Goal: Transaction & Acquisition: Purchase product/service

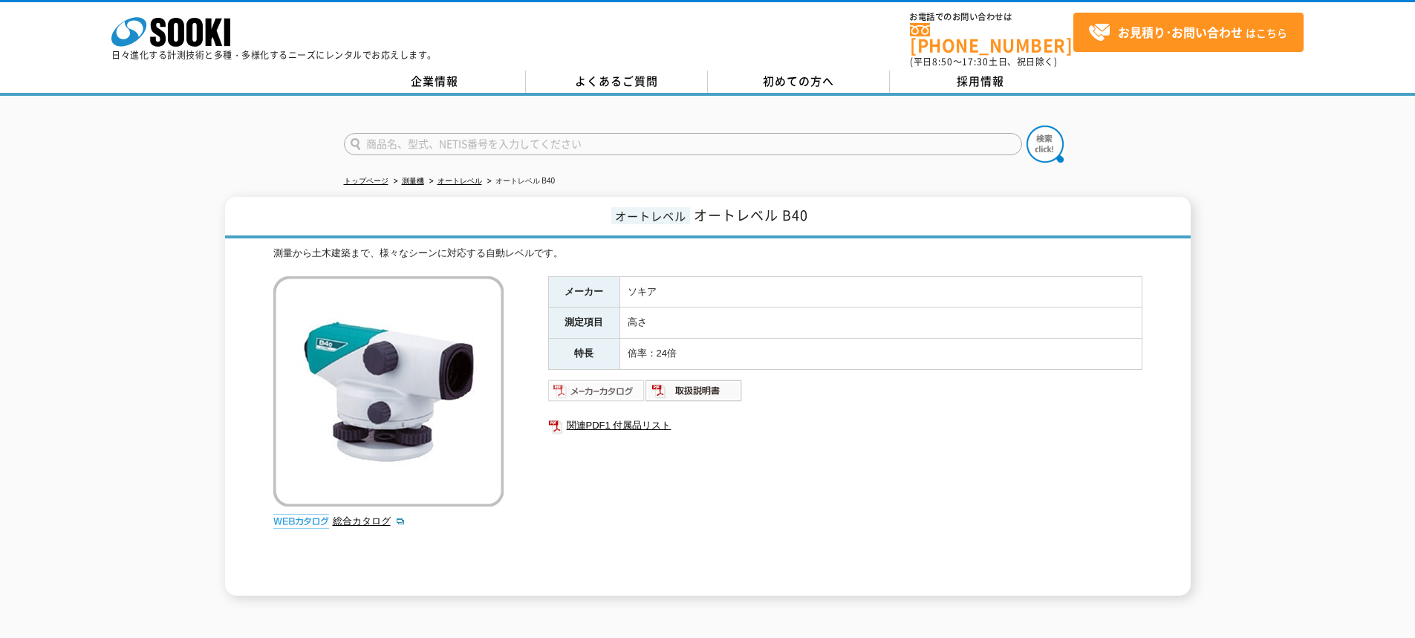
click at [630, 387] on img at bounding box center [596, 391] width 97 height 24
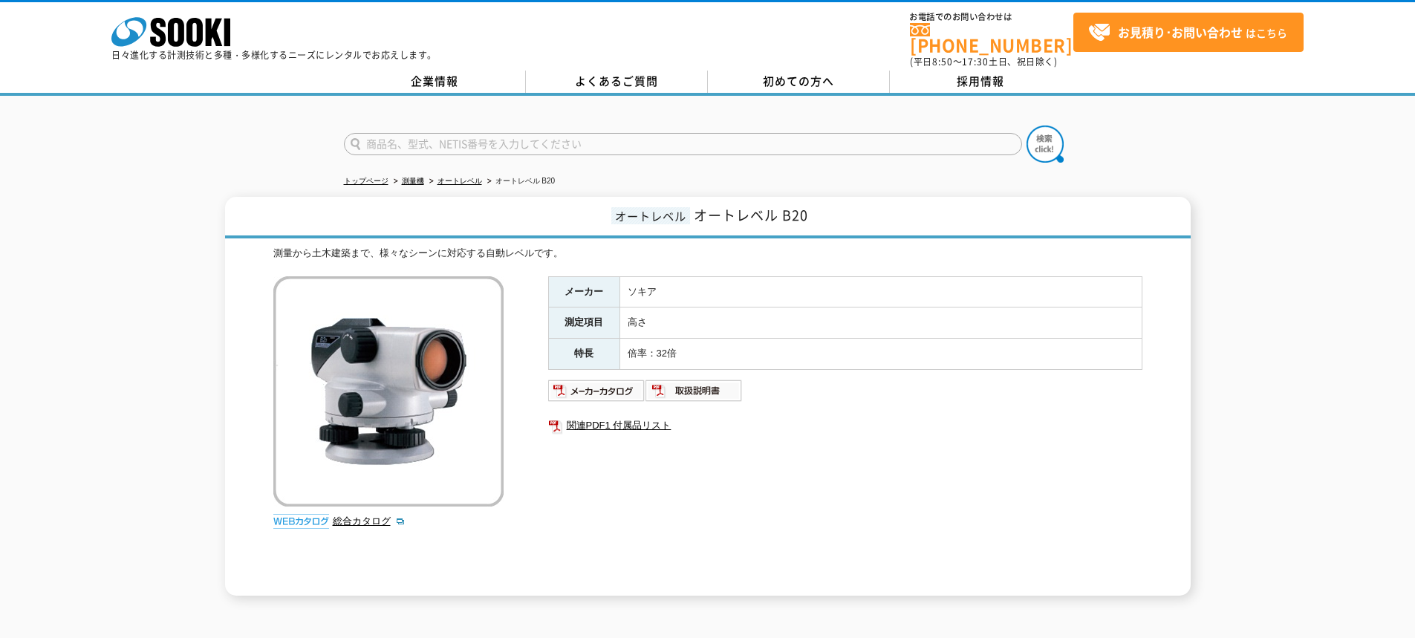
click at [318, 514] on img at bounding box center [301, 521] width 56 height 15
click at [311, 514] on img at bounding box center [301, 521] width 56 height 15
click at [374, 516] on link "総合カタログ" at bounding box center [369, 521] width 73 height 11
click at [608, 379] on img at bounding box center [596, 391] width 97 height 24
